Goal: Task Accomplishment & Management: Manage account settings

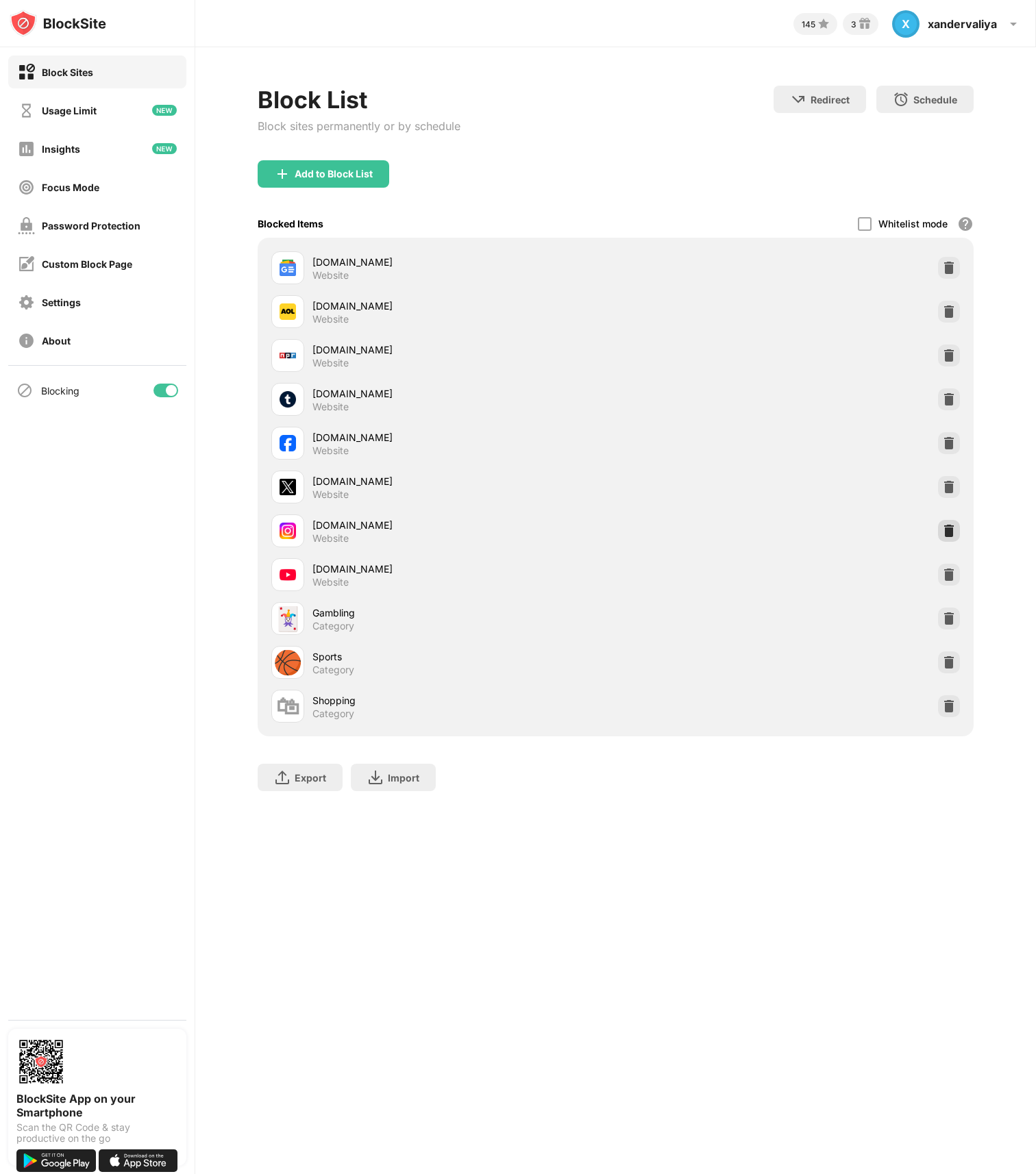
click at [948, 535] on img at bounding box center [949, 531] width 14 height 14
click at [952, 445] on img at bounding box center [949, 443] width 14 height 14
